Goal: Task Accomplishment & Management: Manage account settings

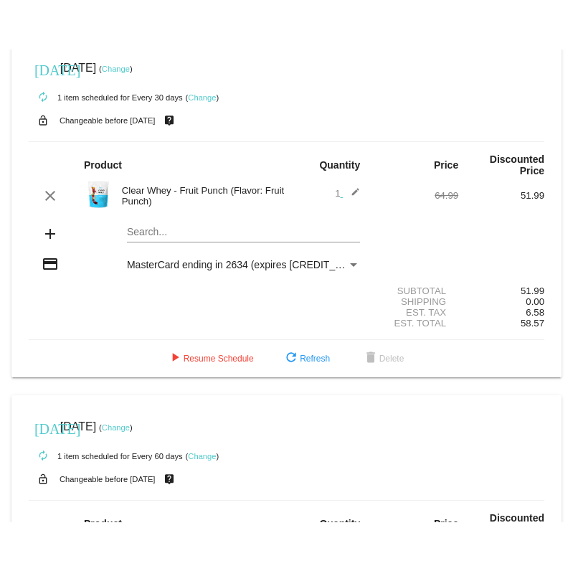
scroll to position [16, 0]
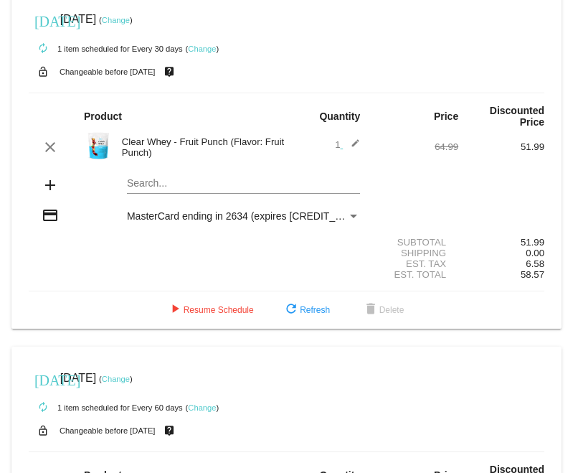
click at [130, 16] on link "Change" at bounding box center [116, 20] width 28 height 9
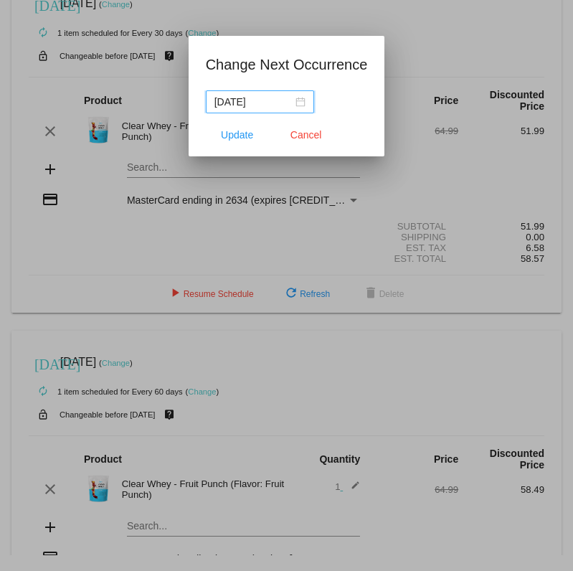
click at [279, 105] on input "[DATE]" at bounding box center [253, 102] width 78 height 16
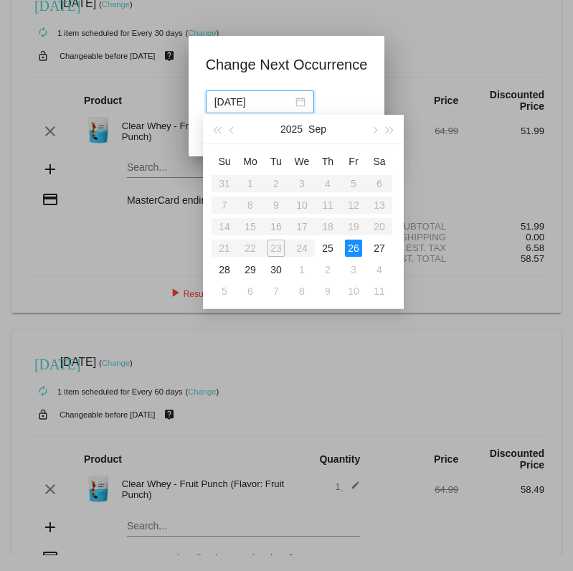
click at [397, 126] on button "button" at bounding box center [390, 129] width 16 height 29
click at [394, 130] on button "button" at bounding box center [390, 129] width 16 height 29
click at [257, 257] on td "20" at bounding box center [250, 248] width 26 height 22
type input "[DATE]"
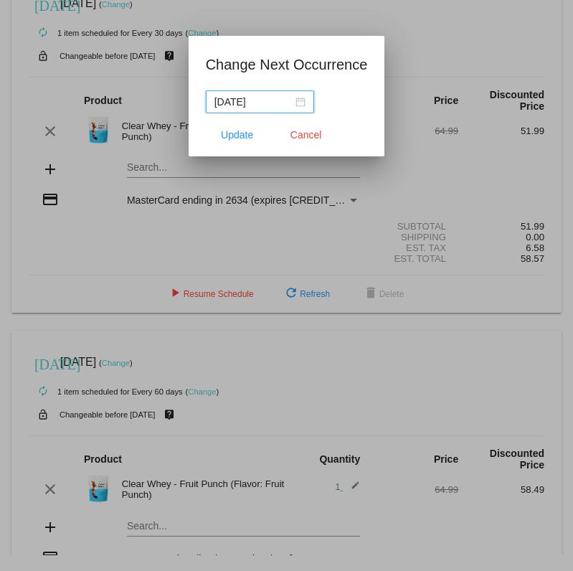
click at [238, 138] on span "Update" at bounding box center [237, 134] width 32 height 11
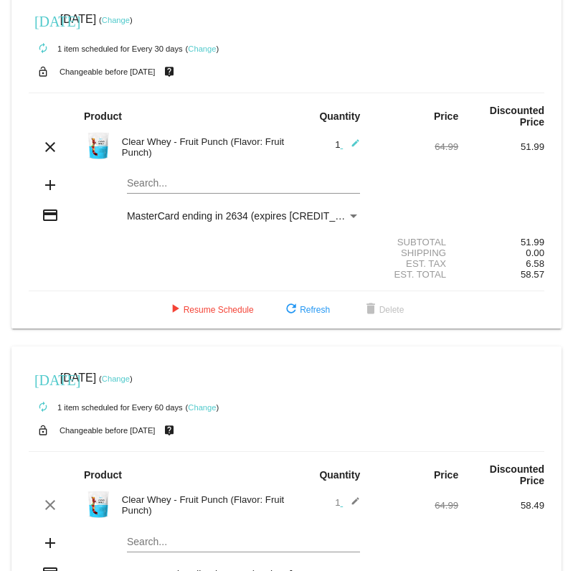
click at [130, 16] on link "Change" at bounding box center [116, 20] width 28 height 9
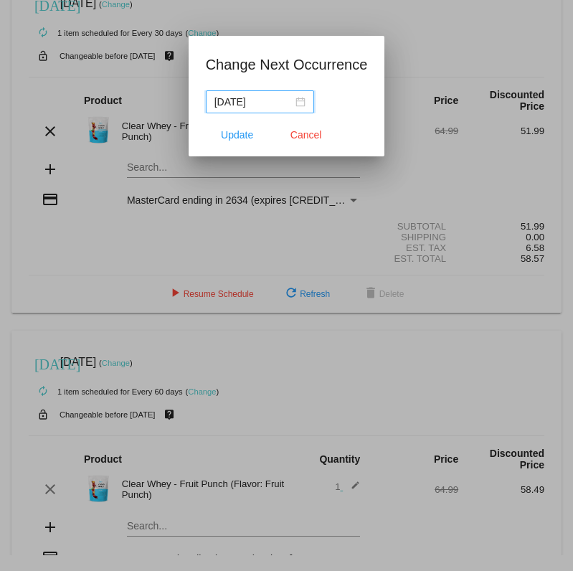
click at [298, 101] on div "[DATE]" at bounding box center [259, 102] width 91 height 16
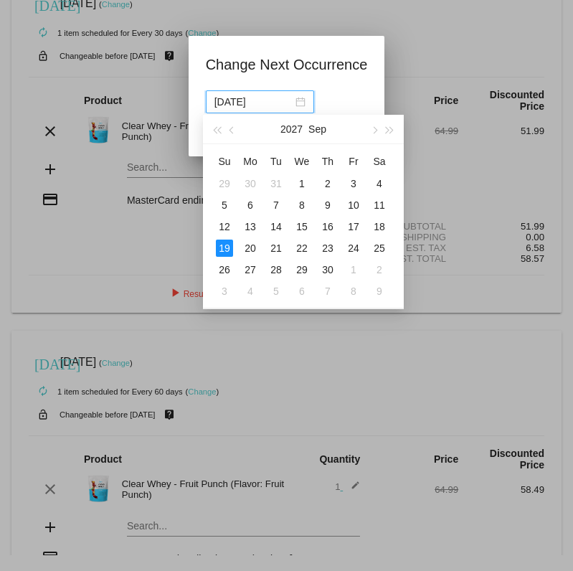
click at [220, 131] on span "button" at bounding box center [216, 130] width 7 height 7
click at [222, 126] on button "button" at bounding box center [217, 129] width 16 height 29
click at [379, 126] on button "button" at bounding box center [374, 129] width 16 height 29
click at [369, 126] on button "button" at bounding box center [374, 129] width 16 height 29
click at [359, 245] on div "21" at bounding box center [353, 248] width 17 height 17
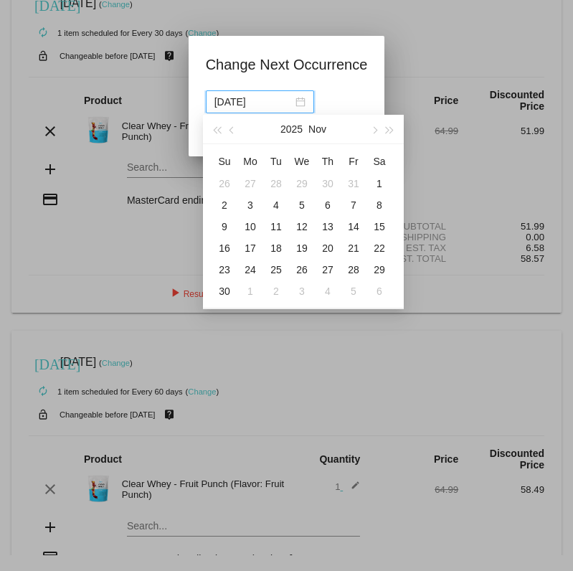
type input "[DATE]"
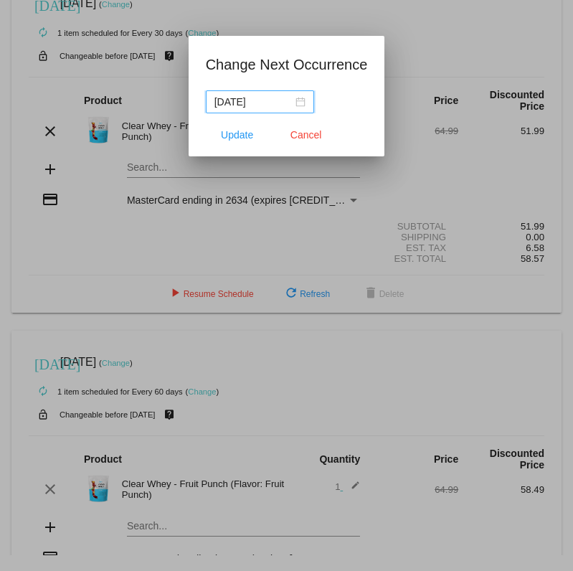
click at [245, 136] on span "Update" at bounding box center [237, 134] width 32 height 11
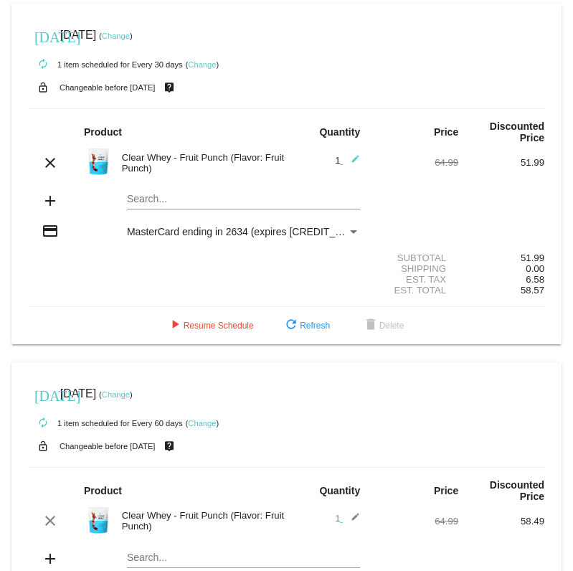
scroll to position [0, 0]
